Goal: Find specific page/section: Find specific page/section

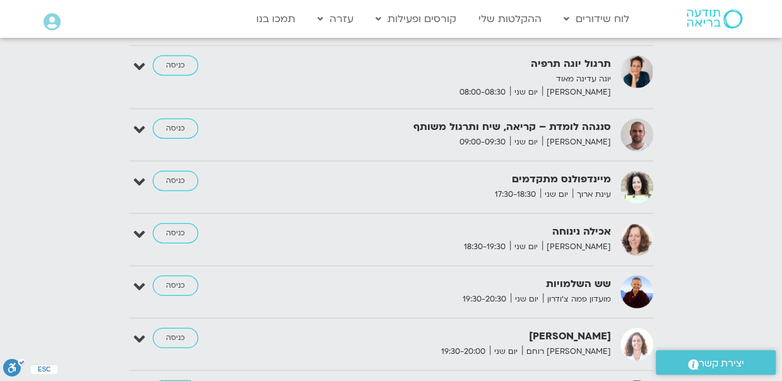
scroll to position [1530, 0]
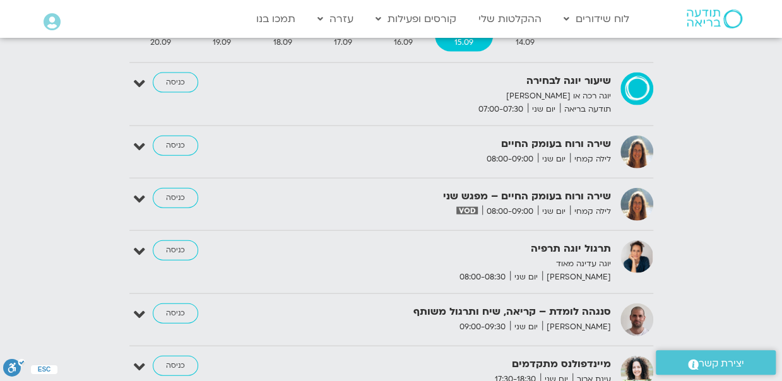
scroll to position [1347, 0]
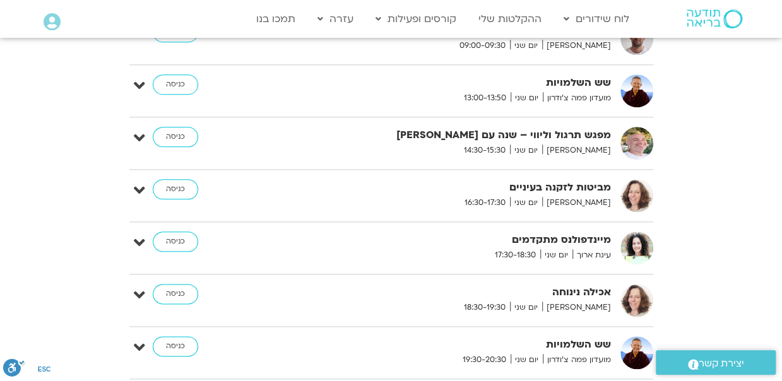
scroll to position [628, 0]
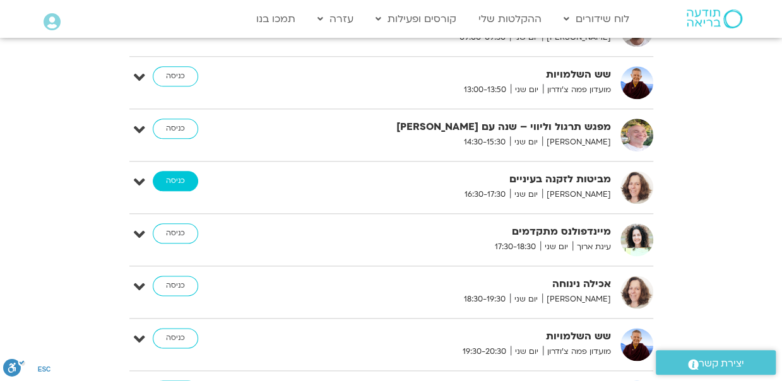
click at [160, 180] on link "כניסה" at bounding box center [175, 181] width 45 height 20
